Goal: Information Seeking & Learning: Find specific page/section

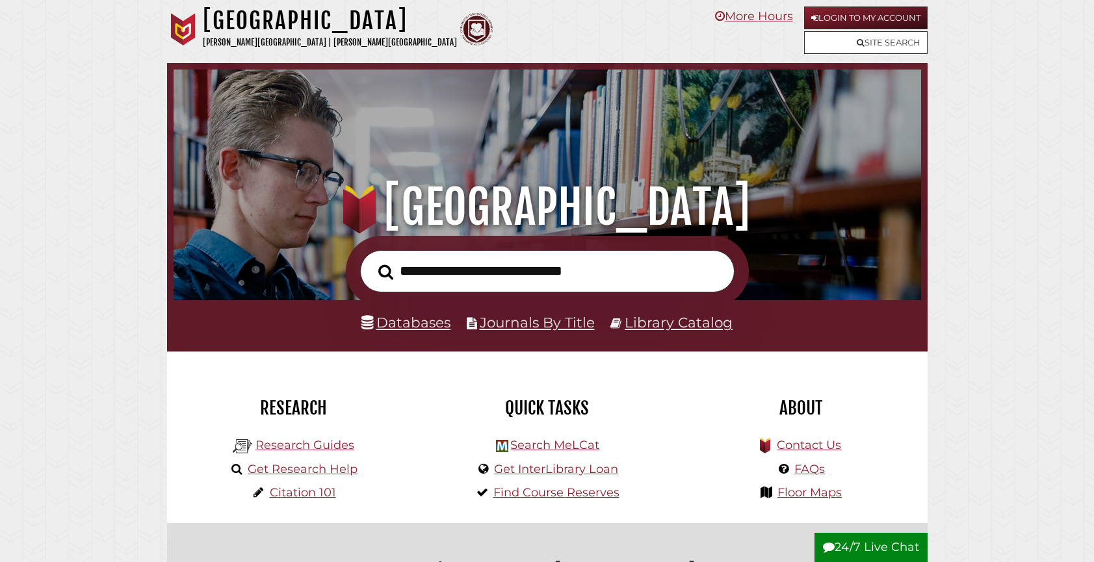
scroll to position [247, 741]
click at [432, 328] on link "Databases" at bounding box center [405, 322] width 89 height 17
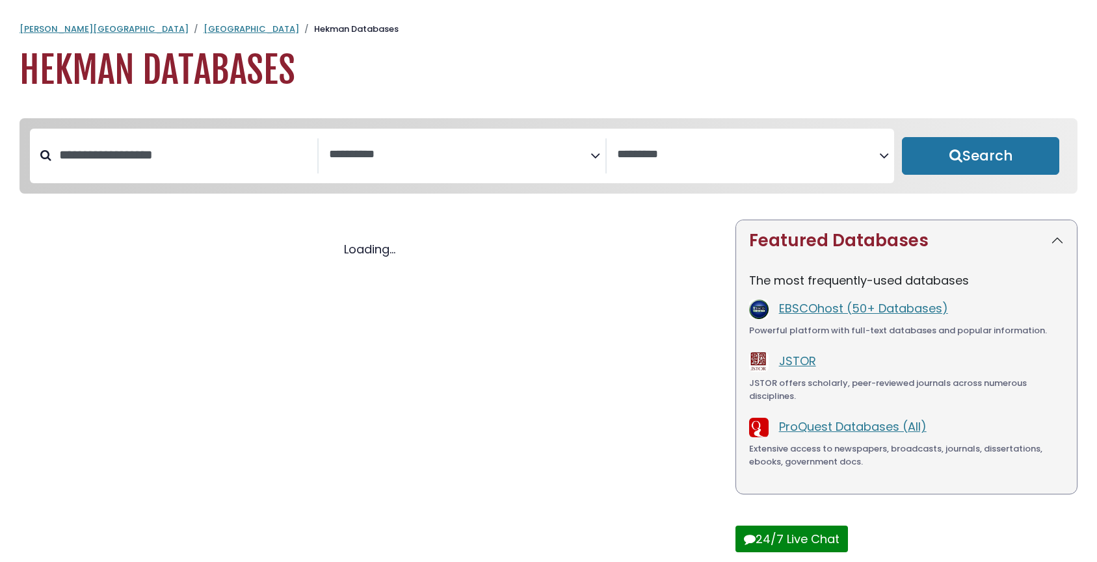
select select "Database Subject Filter"
select select "Database Vendors Filter"
select select "Database Subject Filter"
select select "Database Vendors Filter"
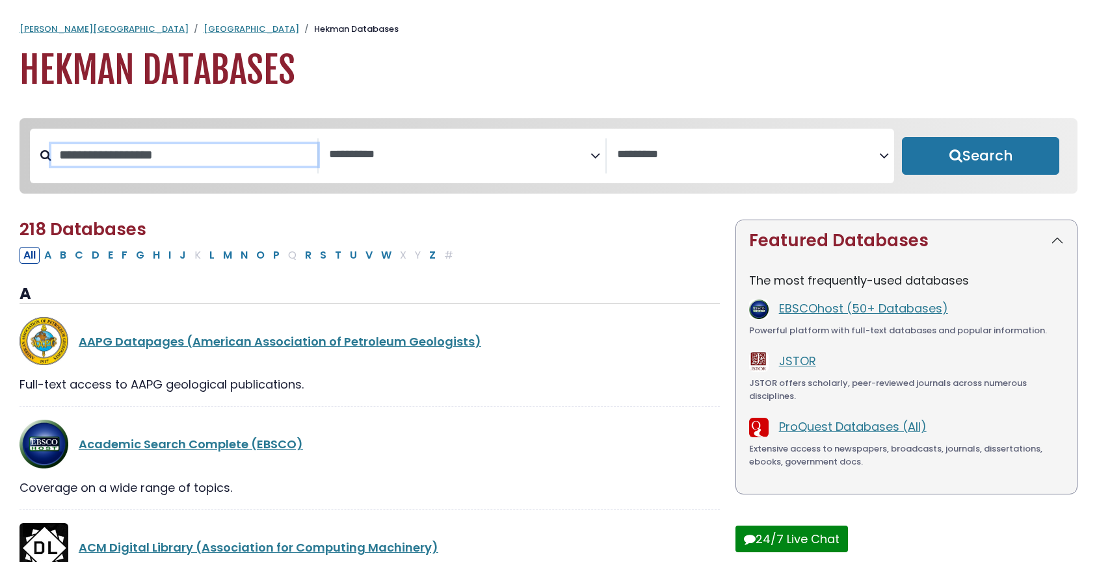
click at [225, 166] on input "Search database by title or keyword" at bounding box center [184, 154] width 266 height 21
type input "****"
click at [902, 137] on button "Search" at bounding box center [980, 156] width 157 height 38
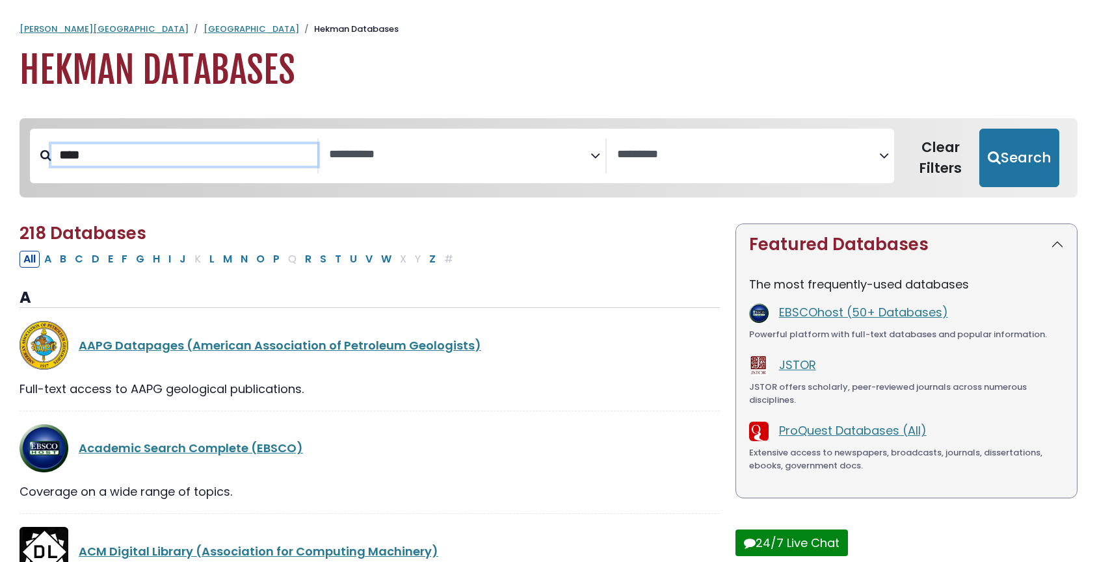
select select "Database Subject Filter"
select select "Database Vendors Filter"
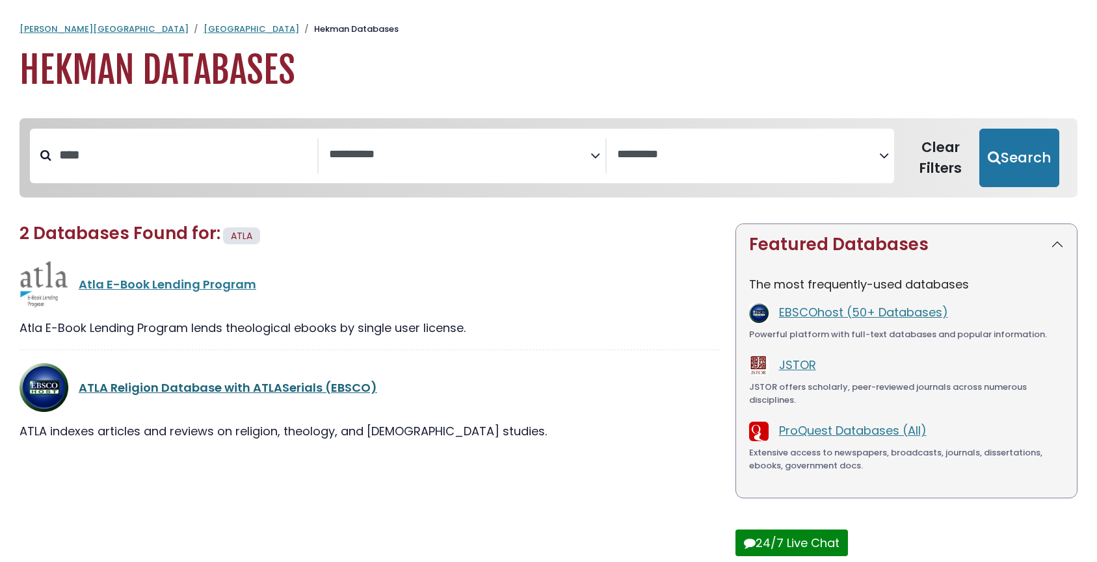
click at [242, 396] on link "ATLA Religion Database with ATLASerials (EBSCO)" at bounding box center [228, 388] width 298 height 16
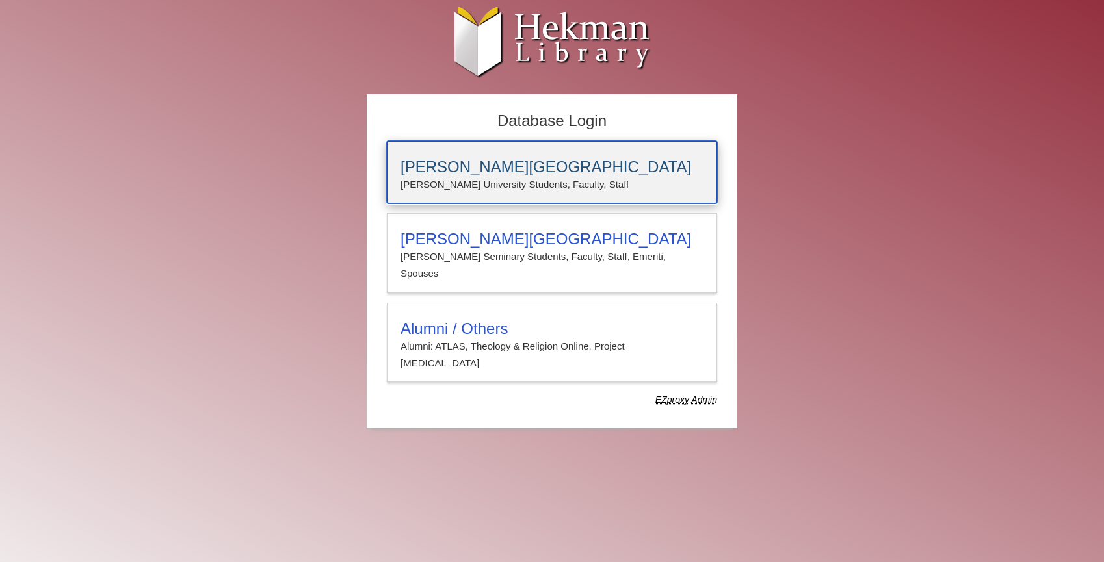
click at [458, 167] on h3 "Calvin University" at bounding box center [551, 167] width 303 height 18
